Goal: Task Accomplishment & Management: Use online tool/utility

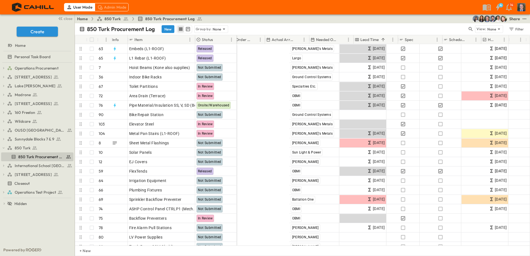
scroll to position [0, 324]
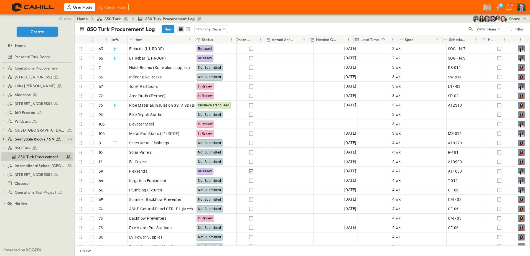
click at [21, 140] on span "Sunnydale Blocks 7 & 9" at bounding box center [35, 139] width 40 height 6
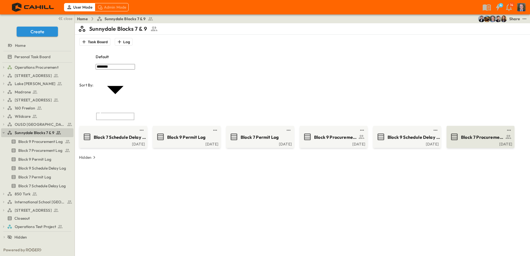
click at [464, 134] on span "Block 7 Procurement Log" at bounding box center [482, 137] width 43 height 6
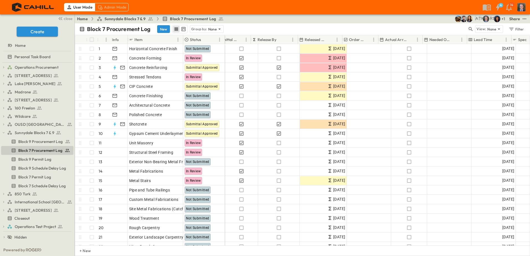
scroll to position [0, 198]
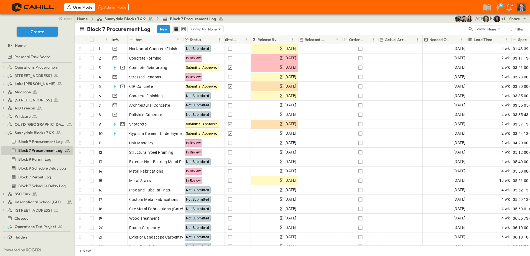
click at [327, 41] on div "Released Date" at bounding box center [316, 39] width 35 height 9
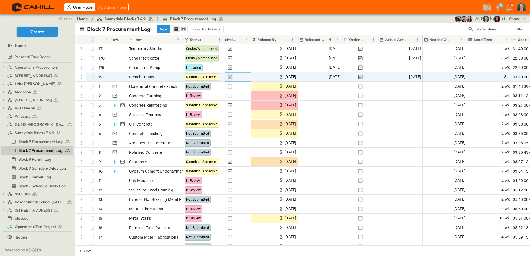
click at [230, 76] on icon "button" at bounding box center [230, 77] width 6 height 6
click at [229, 77] on icon "button" at bounding box center [230, 77] width 6 height 6
click at [409, 80] on span "[DATE]" at bounding box center [415, 77] width 12 height 6
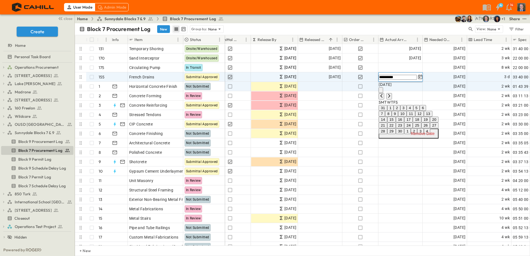
click at [438, 139] on button "Remove Date" at bounding box center [409, 134] width 60 height 10
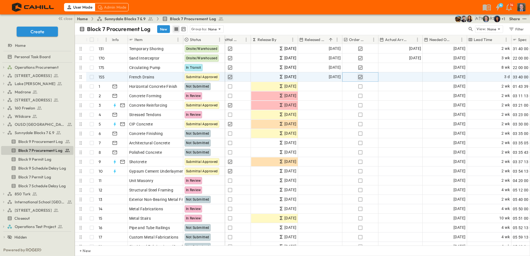
click at [361, 78] on icon "button" at bounding box center [360, 77] width 6 height 6
click at [331, 75] on span "[DATE]" at bounding box center [335, 77] width 12 height 6
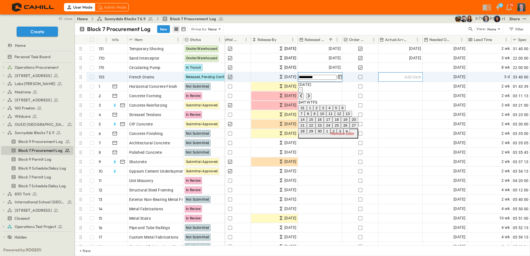
click at [408, 80] on div "Add Date" at bounding box center [401, 77] width 44 height 9
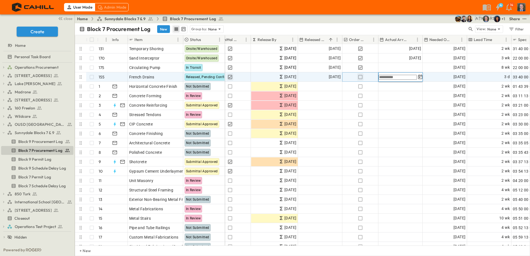
click at [362, 77] on icon "button" at bounding box center [360, 77] width 4 height 4
click at [407, 77] on span "Add Date" at bounding box center [412, 77] width 17 height 6
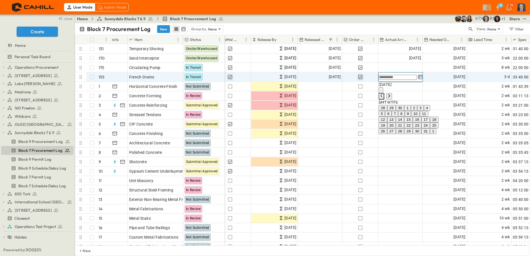
click at [384, 94] on icon "Previous month" at bounding box center [381, 96] width 4 height 4
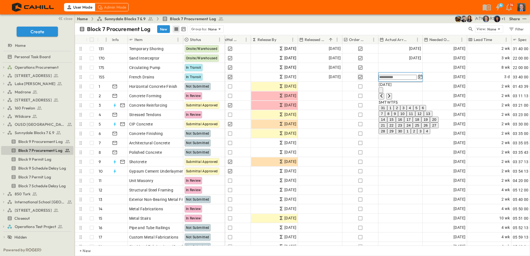
click at [424, 117] on button "12" at bounding box center [419, 114] width 9 height 6
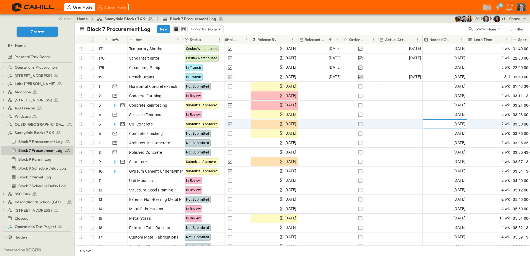
click at [443, 120] on div "[DATE]" at bounding box center [445, 124] width 44 height 9
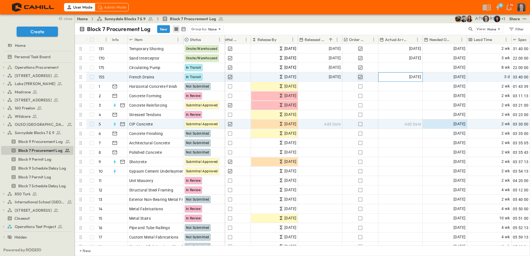
click at [398, 76] on div "[DATE]" at bounding box center [401, 77] width 44 height 9
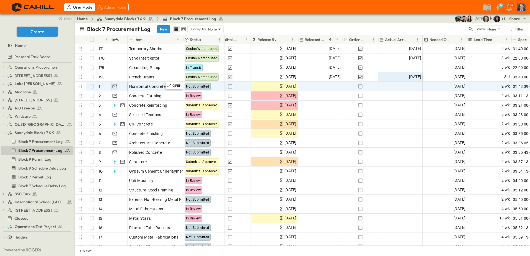
click at [114, 86] on icon "button" at bounding box center [114, 87] width 5 height 4
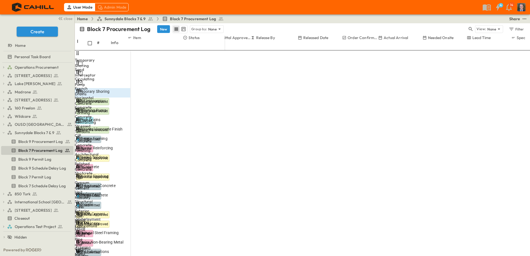
click at [81, 128] on icon "button" at bounding box center [78, 130] width 5 height 4
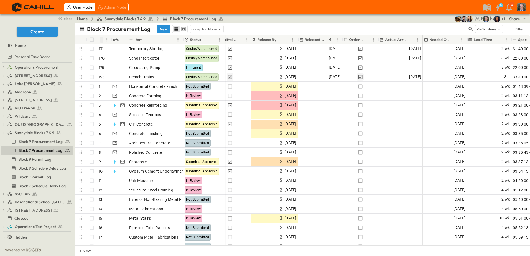
click at [101, 40] on icon "Sort" at bounding box center [102, 39] width 5 height 5
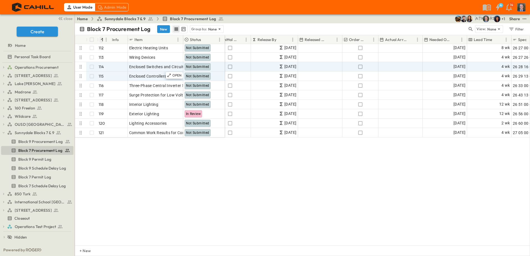
scroll to position [908, 198]
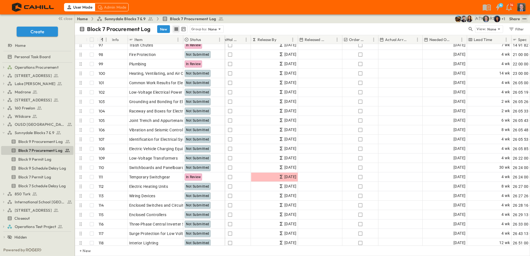
click at [523, 21] on icon "test" at bounding box center [525, 19] width 6 height 6
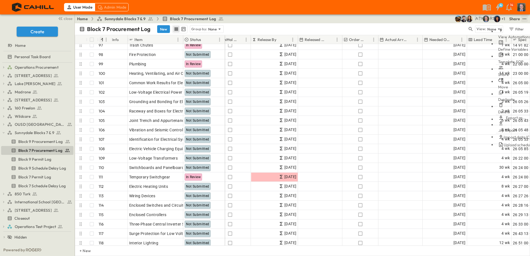
click at [506, 47] on span "Define Variables" at bounding box center [513, 49] width 30 height 5
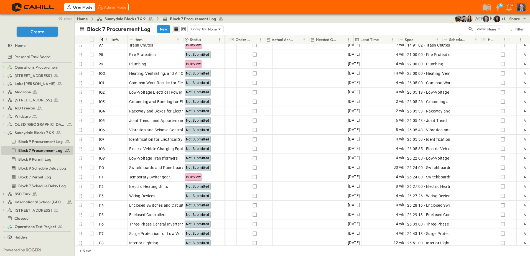
scroll to position [908, 312]
